Goal: Navigation & Orientation: Go to known website

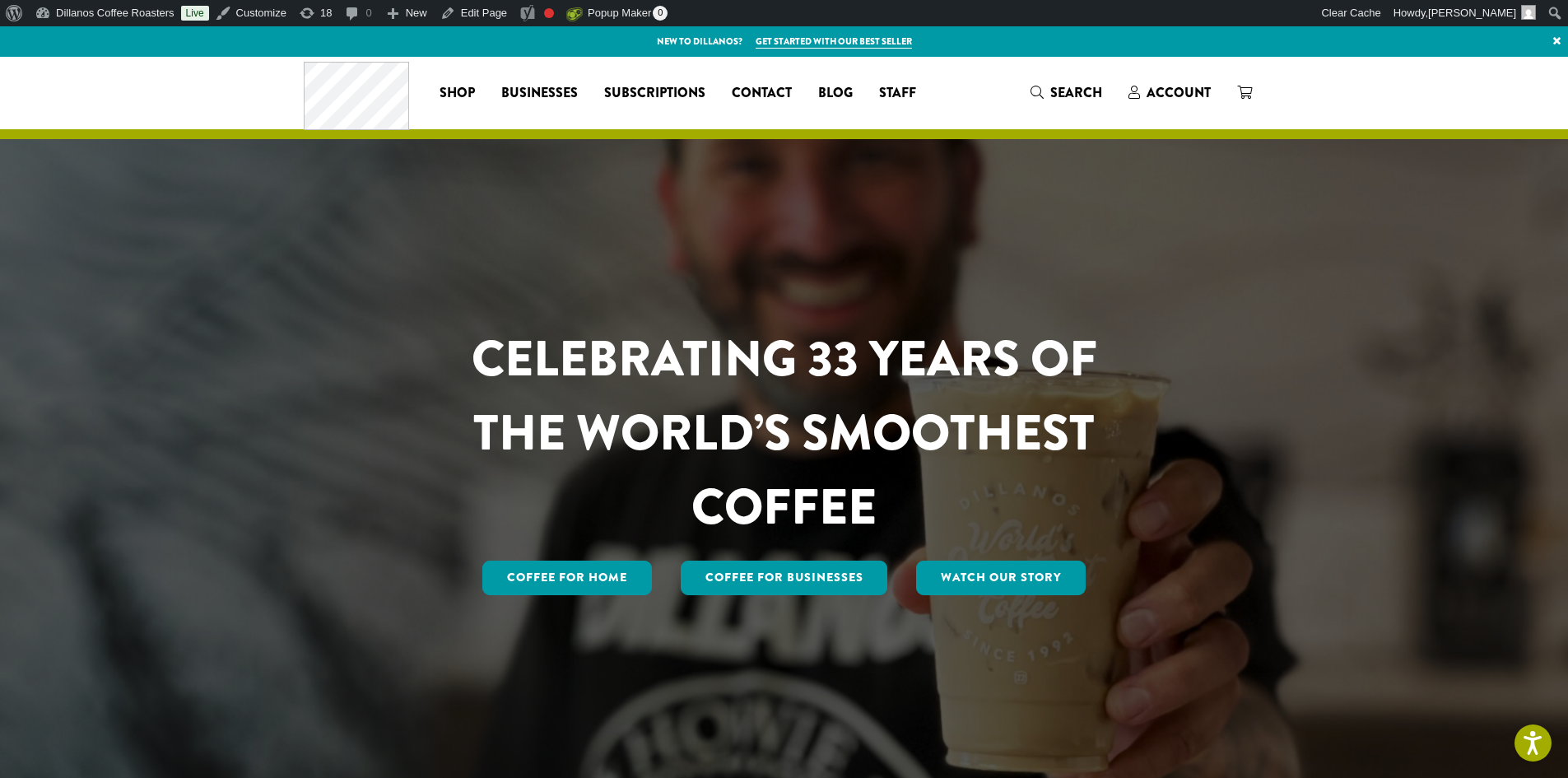
click at [1212, 107] on div "Coffee All Coffees Best Sellers Blends Single Origins Dillanos Limited Organic …" at bounding box center [784, 92] width 961 height 68
click at [1181, 87] on span "Account" at bounding box center [1178, 93] width 64 height 19
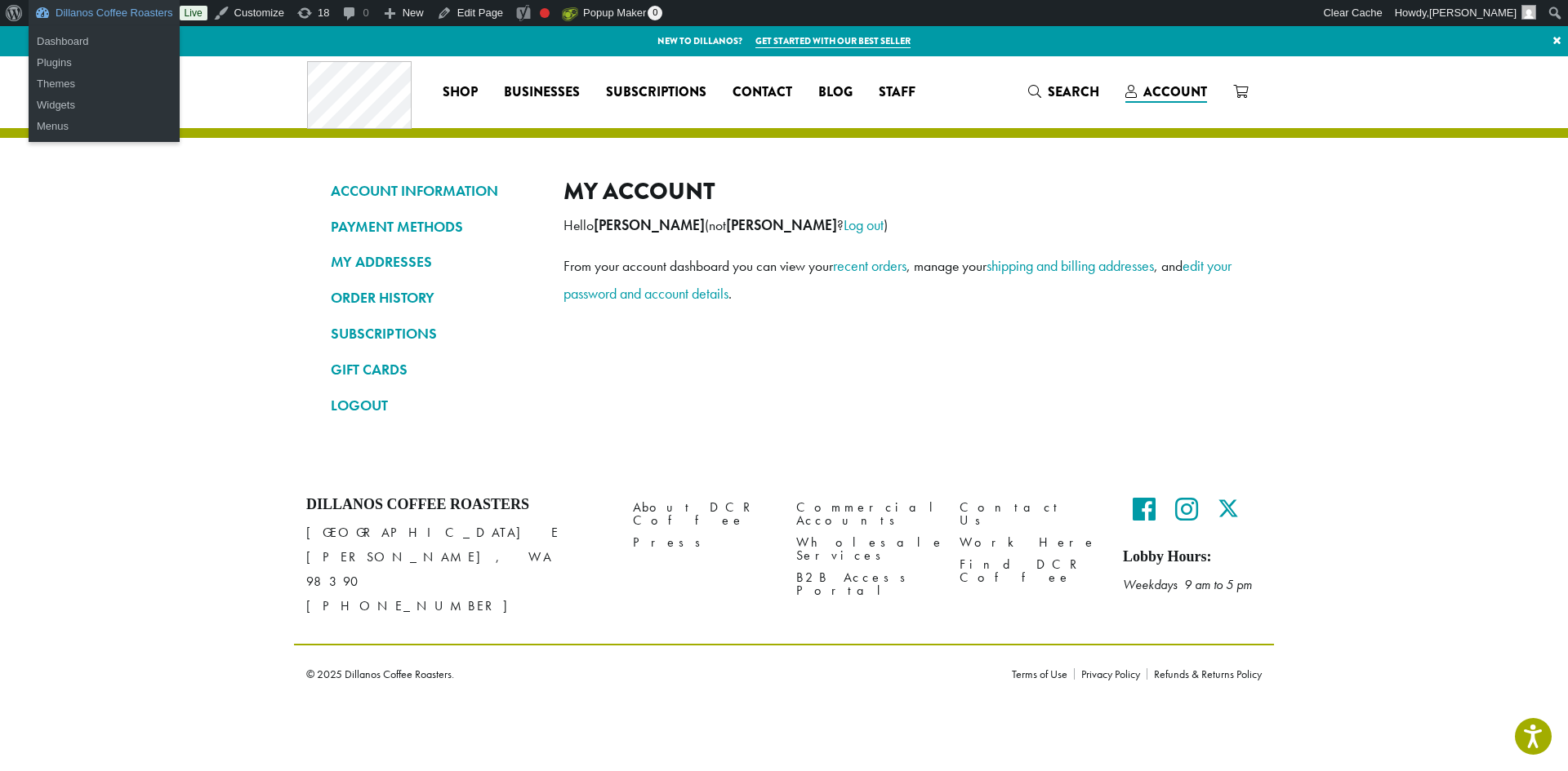
click at [129, 13] on link "Dillanos Coffee Roasters" at bounding box center [104, 13] width 151 height 26
